Goal: Book appointment/travel/reservation

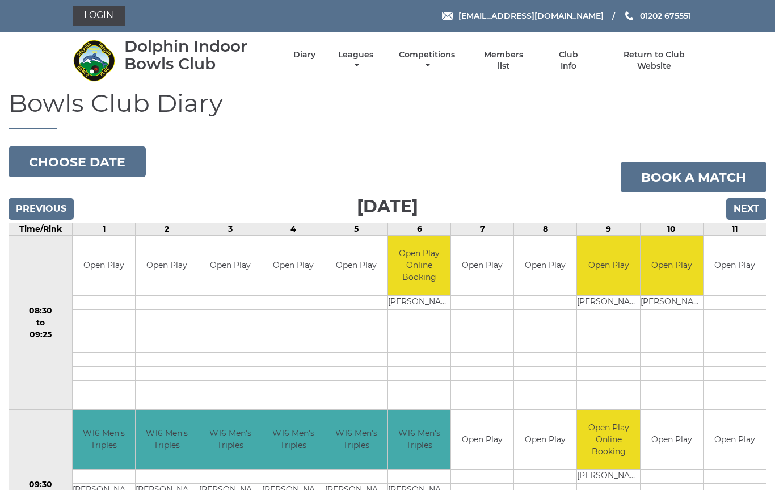
click at [753, 208] on input "Next" at bounding box center [746, 209] width 40 height 22
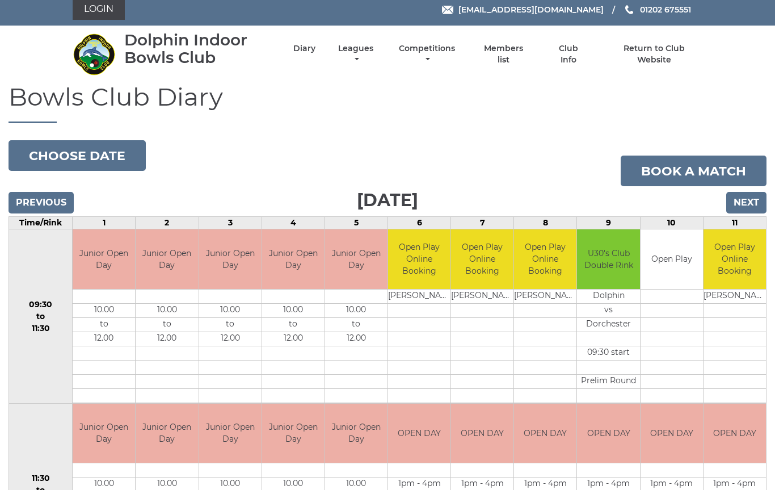
scroll to position [5, 0]
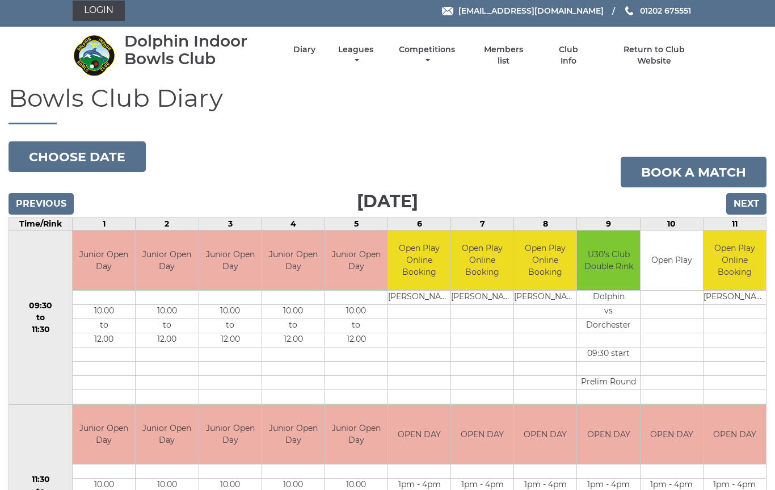
click at [752, 194] on input "Next" at bounding box center [746, 204] width 40 height 22
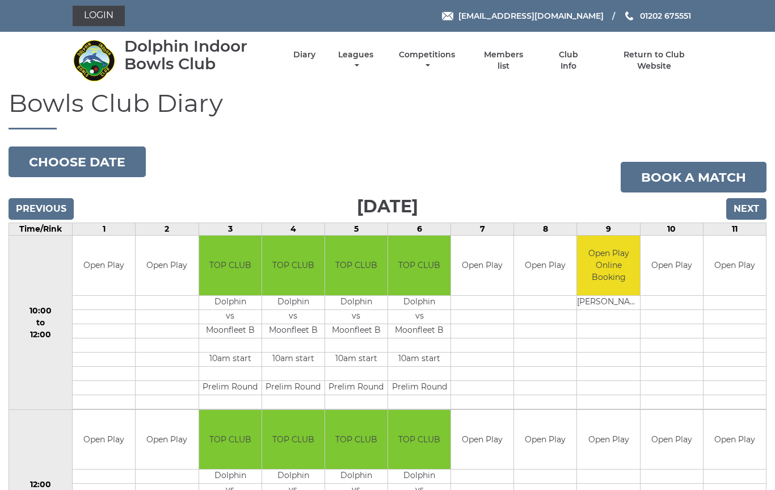
click at [748, 208] on input "Next" at bounding box center [746, 209] width 40 height 22
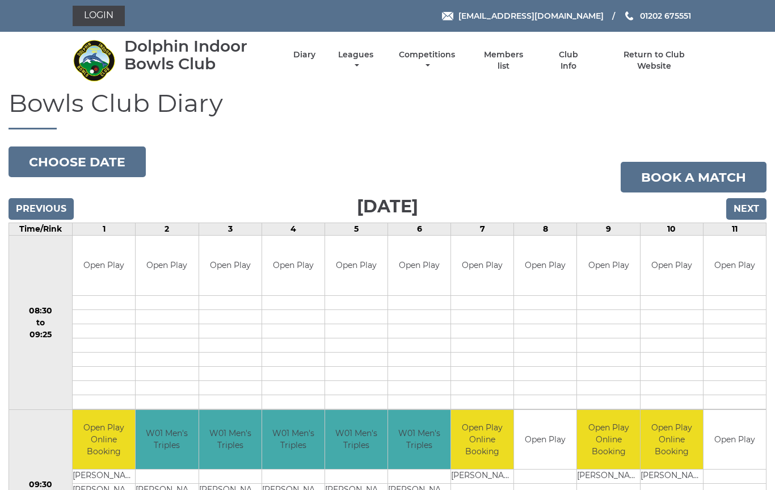
click at [45, 212] on input "Previous" at bounding box center [41, 209] width 65 height 22
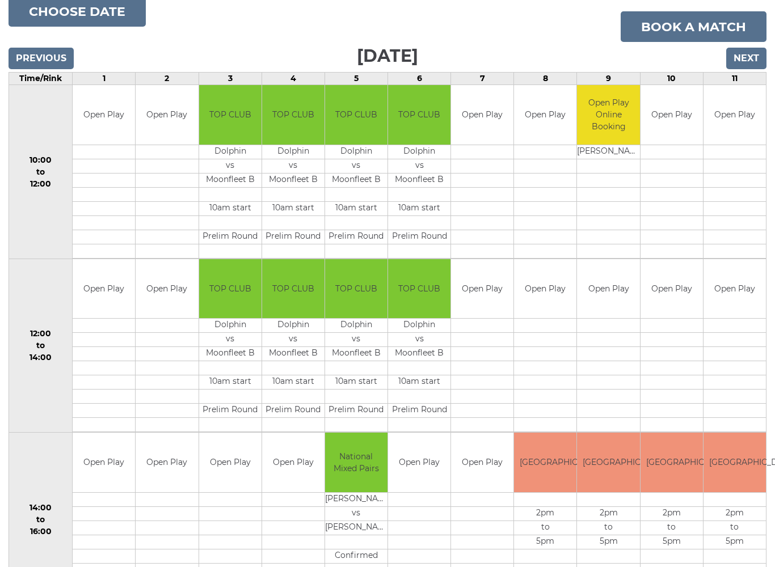
scroll to position [150, 0]
click at [744, 392] on td at bounding box center [735, 397] width 62 height 14
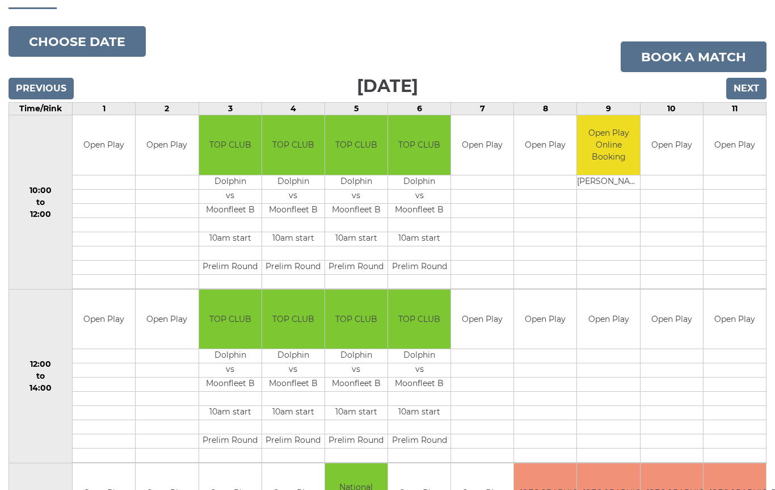
scroll to position [0, 0]
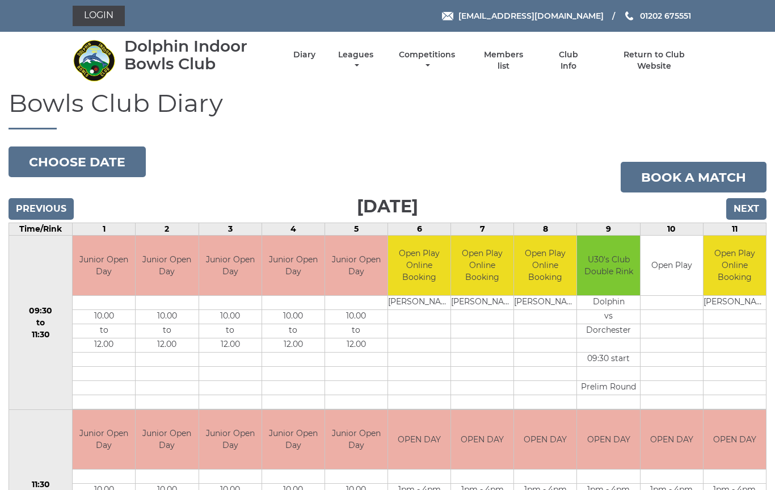
scroll to position [5, 0]
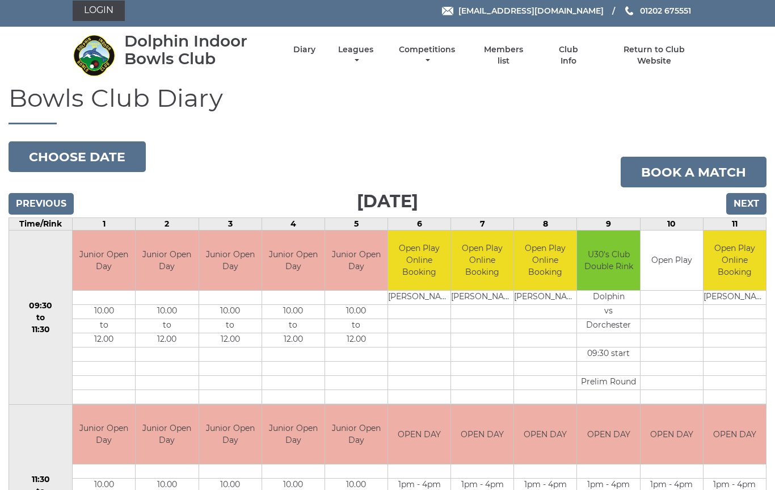
click at [750, 199] on input "Next" at bounding box center [746, 204] width 40 height 22
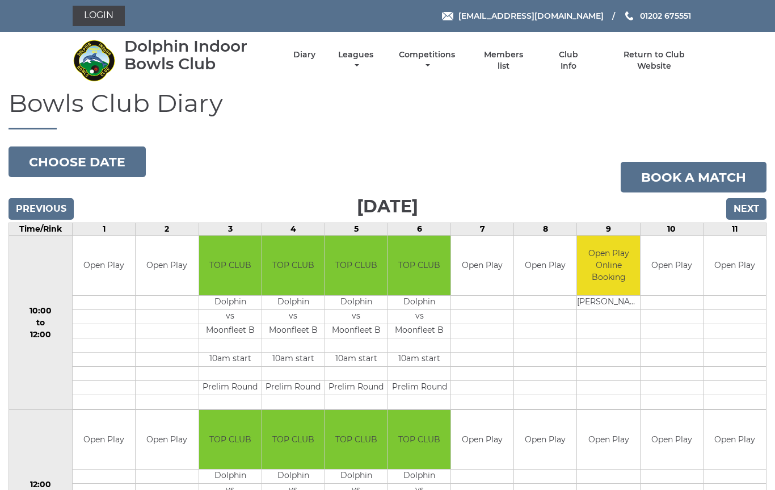
click at [747, 207] on input "Next" at bounding box center [746, 209] width 40 height 22
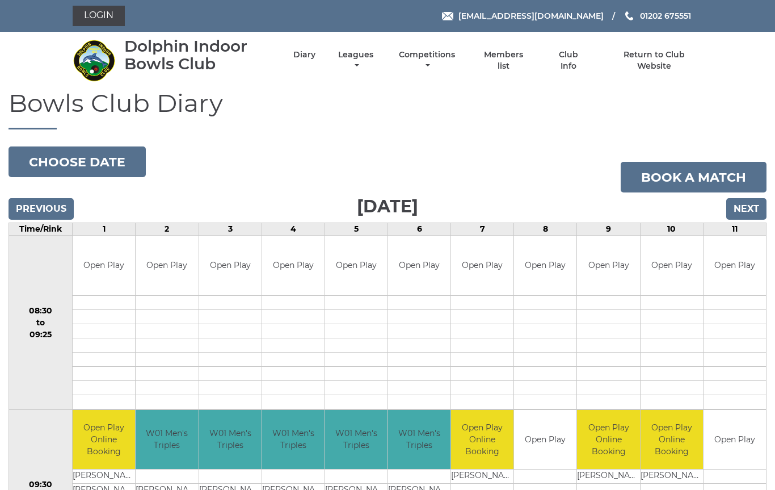
click at [751, 204] on input "Next" at bounding box center [746, 209] width 40 height 22
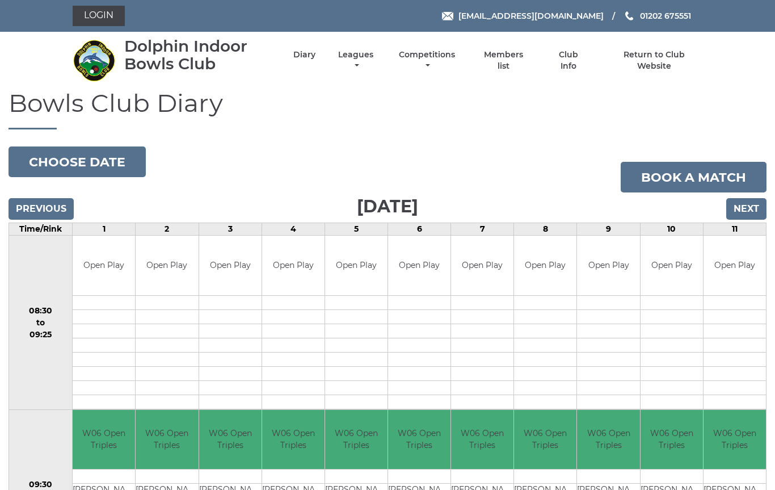
click at [747, 206] on input "Next" at bounding box center [746, 209] width 40 height 22
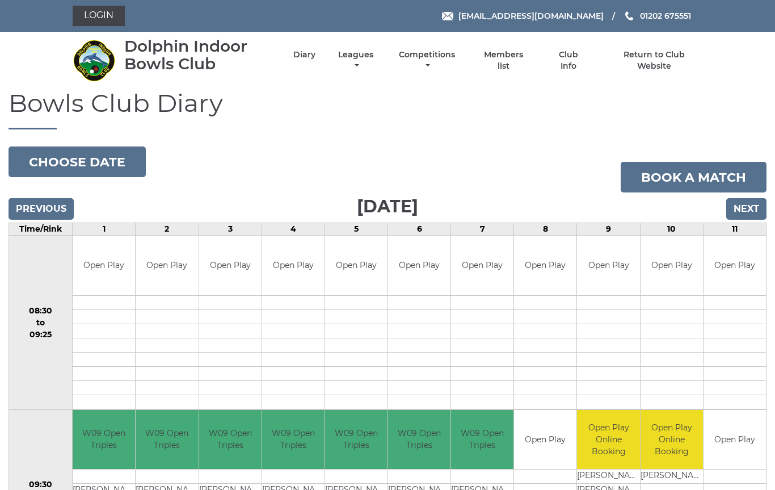
click at [752, 213] on input "Next" at bounding box center [746, 209] width 40 height 22
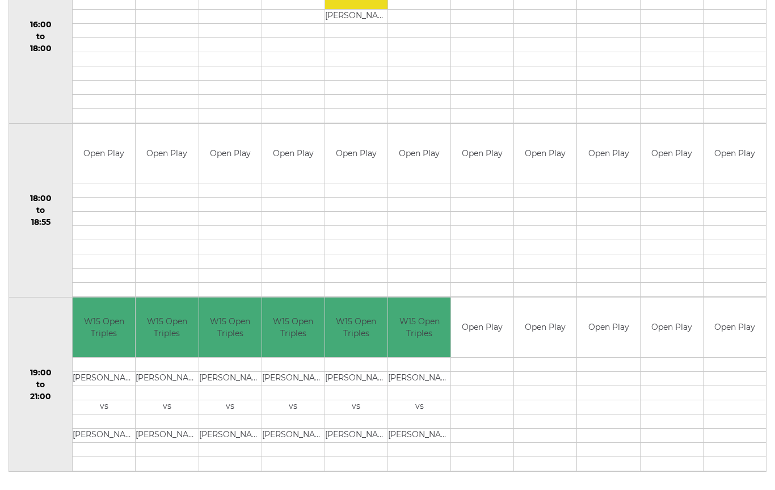
scroll to position [991, 0]
